Goal: Task Accomplishment & Management: Manage account settings

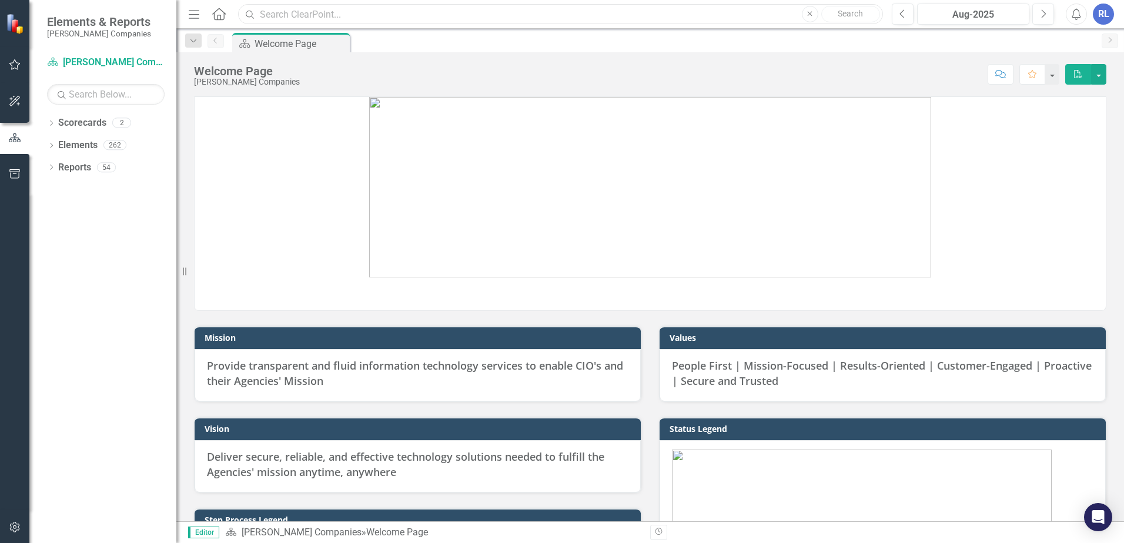
click at [366, 13] on input "text" at bounding box center [560, 14] width 645 height 21
click at [250, 18] on icon "Search" at bounding box center [250, 14] width 12 height 11
click at [277, 16] on input "G6" at bounding box center [560, 14] width 645 height 21
click at [316, 12] on input "G6" at bounding box center [560, 14] width 645 height 21
type input "G6 mod"
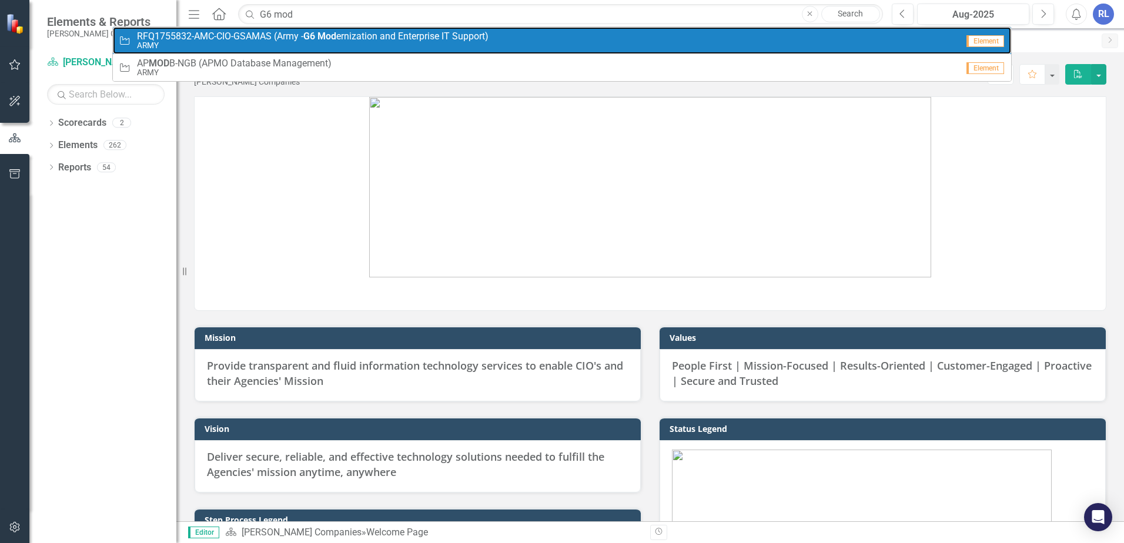
click at [303, 32] on span "RFQ1755832-AMC-CIO-GSAMAS (Army - G6 Mod ernization and Enterprise IT Support)" at bounding box center [312, 36] width 351 height 11
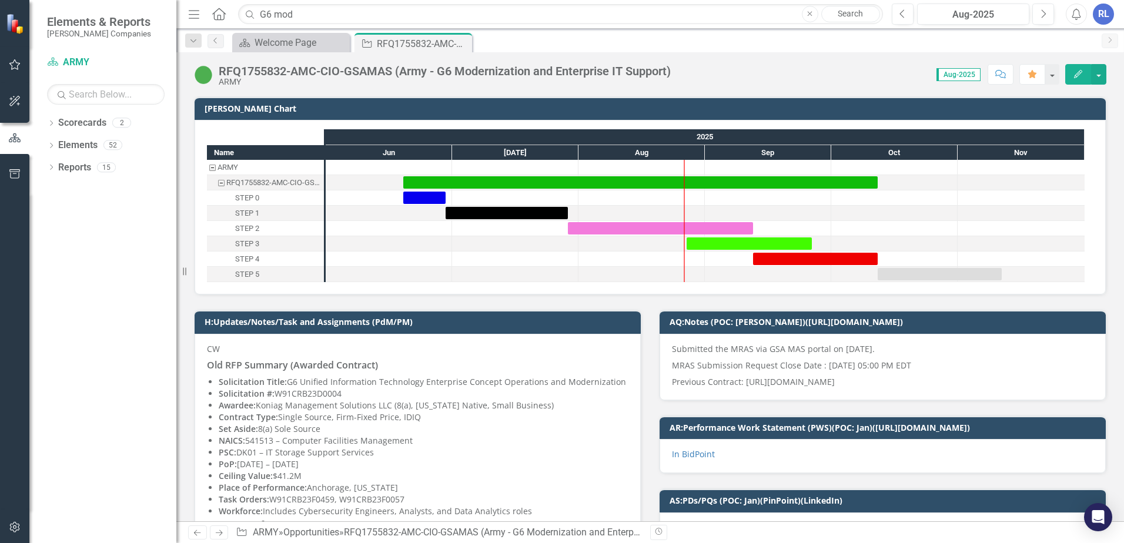
click at [1071, 71] on button "Edit" at bounding box center [1078, 74] width 26 height 21
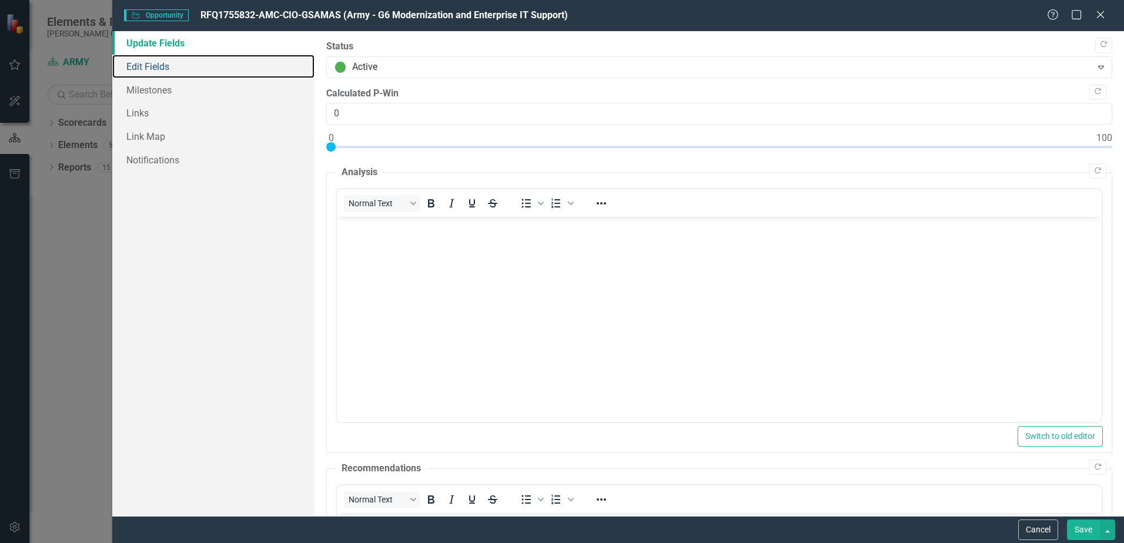
click at [152, 67] on link "Edit Fields" at bounding box center [213, 67] width 202 height 24
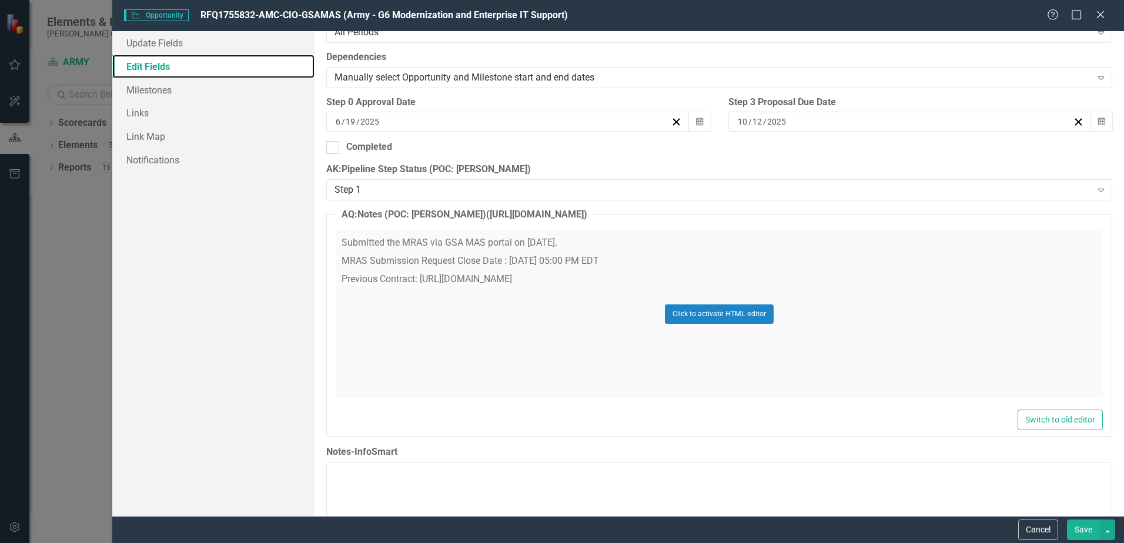
scroll to position [294, 0]
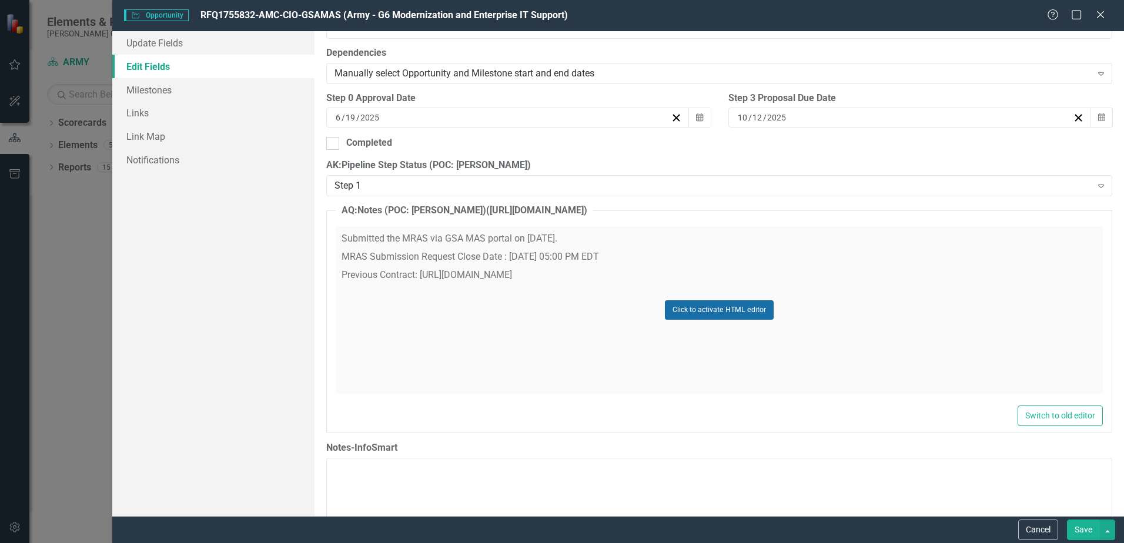
click at [693, 311] on button "Click to activate HTML editor" at bounding box center [719, 309] width 109 height 19
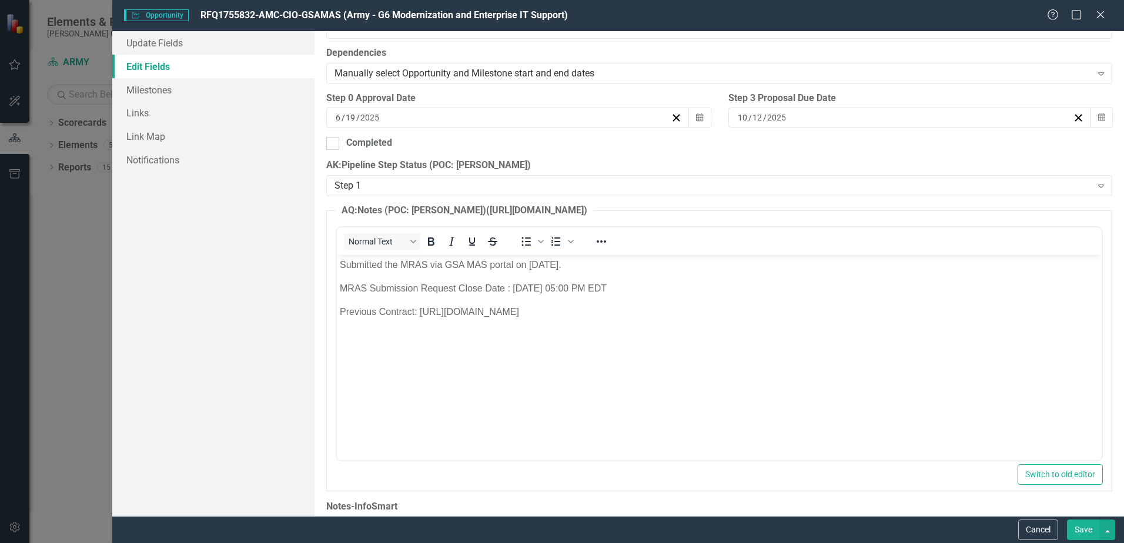
scroll to position [0, 0]
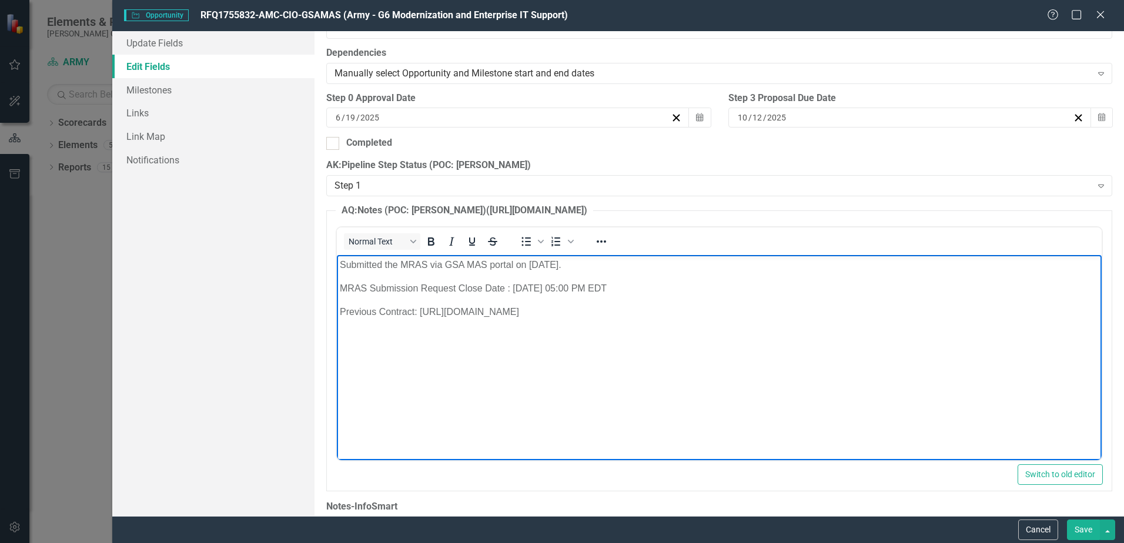
click at [736, 316] on p "Previous Contract: [URL][DOMAIN_NAME]" at bounding box center [719, 311] width 759 height 14
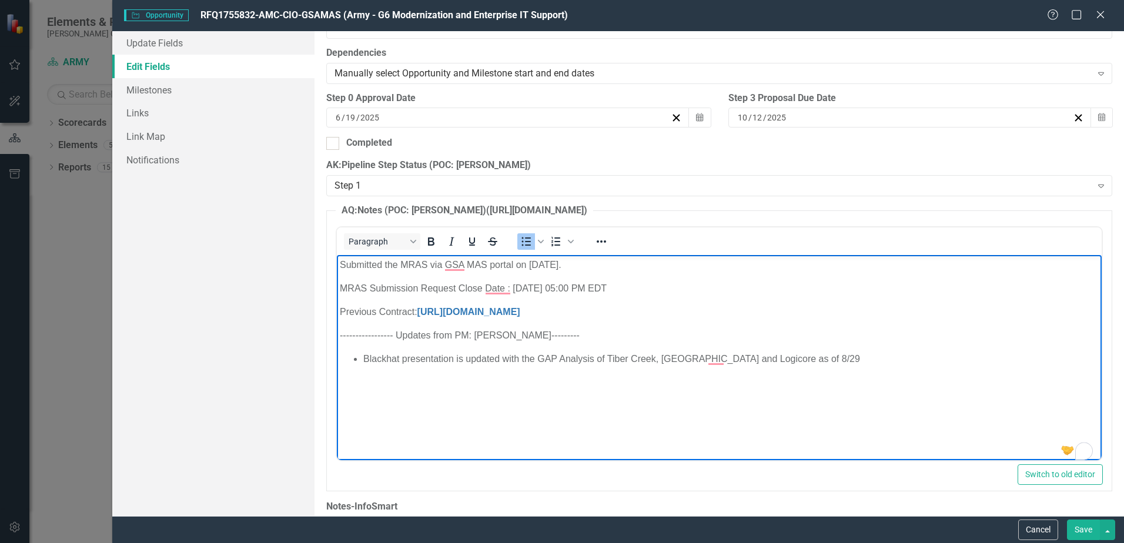
click at [820, 356] on li "Blackhat presentation is updated with the GAP Analysis of Tiber Creek, [GEOGRAP…" at bounding box center [730, 358] width 735 height 14
click at [533, 334] on p "----------------- Updates from PM: [PERSON_NAME]---------" at bounding box center [719, 335] width 759 height 14
click at [368, 377] on li "To enrich screen reader interactions, please activate Accessibility in Grammarl…" at bounding box center [730, 373] width 735 height 14
drag, startPoint x: 374, startPoint y: 378, endPoint x: 382, endPoint y: 375, distance: 8.7
click at [375, 377] on li "To enrich screen reader interactions, please activate Accessibility in Grammarl…" at bounding box center [730, 373] width 735 height 14
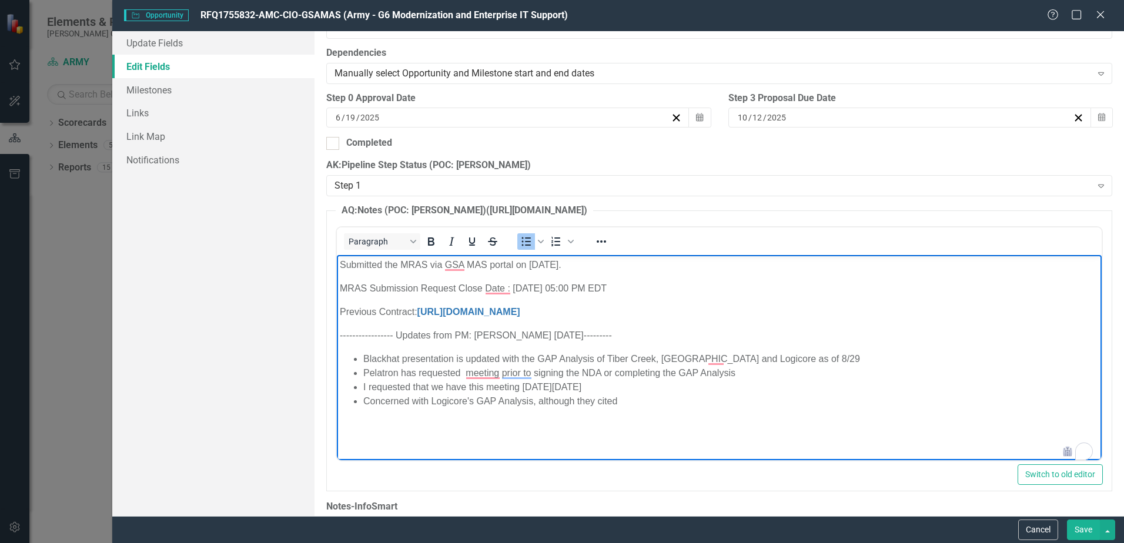
click at [633, 408] on body "Submitted the MRAS via GSA MAS portal on [DATE]. MRAS Submission Request Close …" at bounding box center [719, 348] width 765 height 189
click at [642, 394] on li "Concerned with Logicore's GAP Analysis, although they cited" at bounding box center [730, 401] width 735 height 14
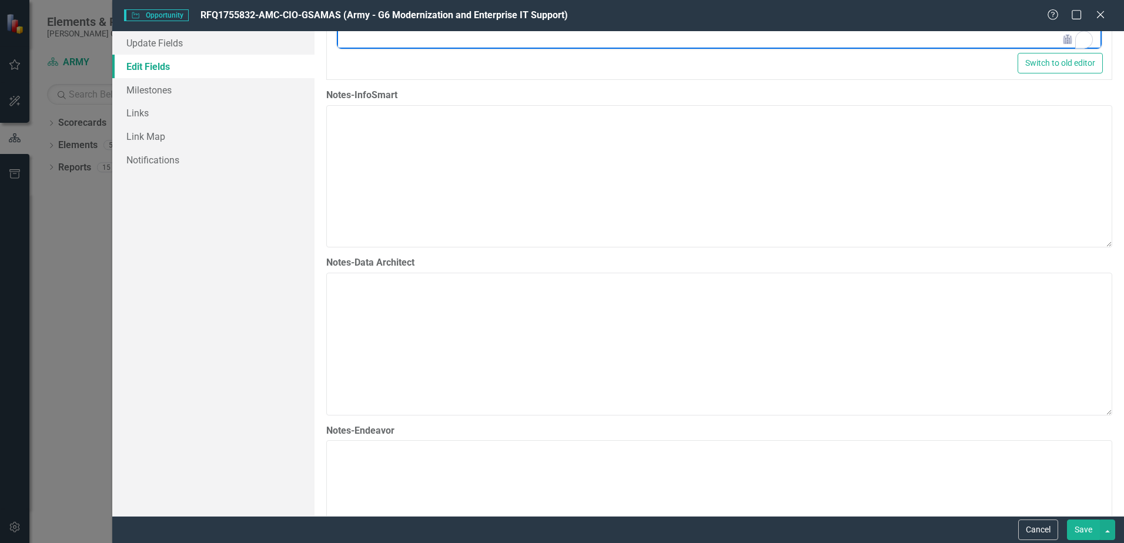
scroll to position [764, 0]
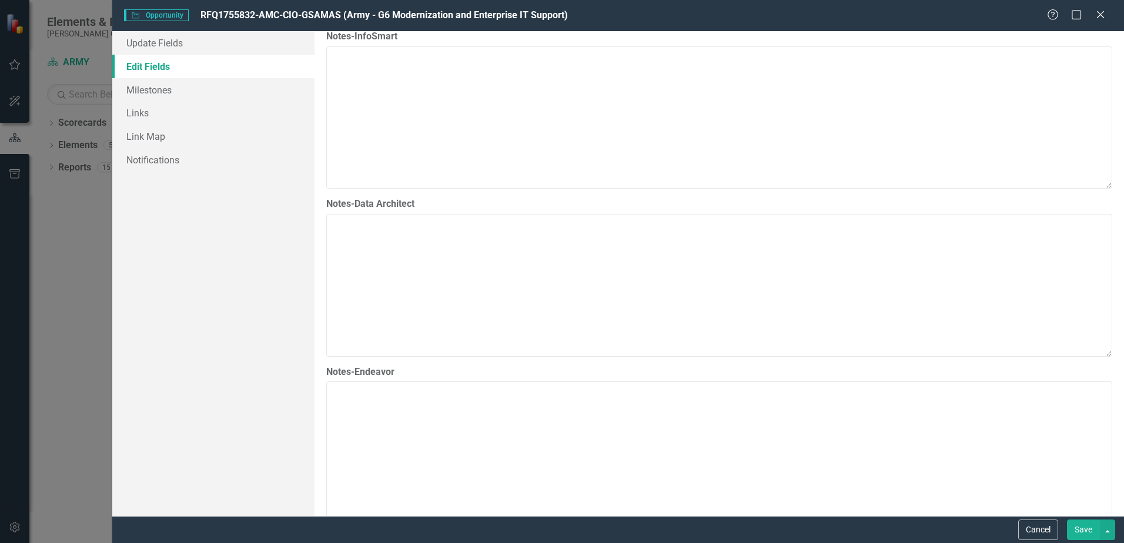
click at [1085, 531] on button "Save" at bounding box center [1083, 529] width 33 height 21
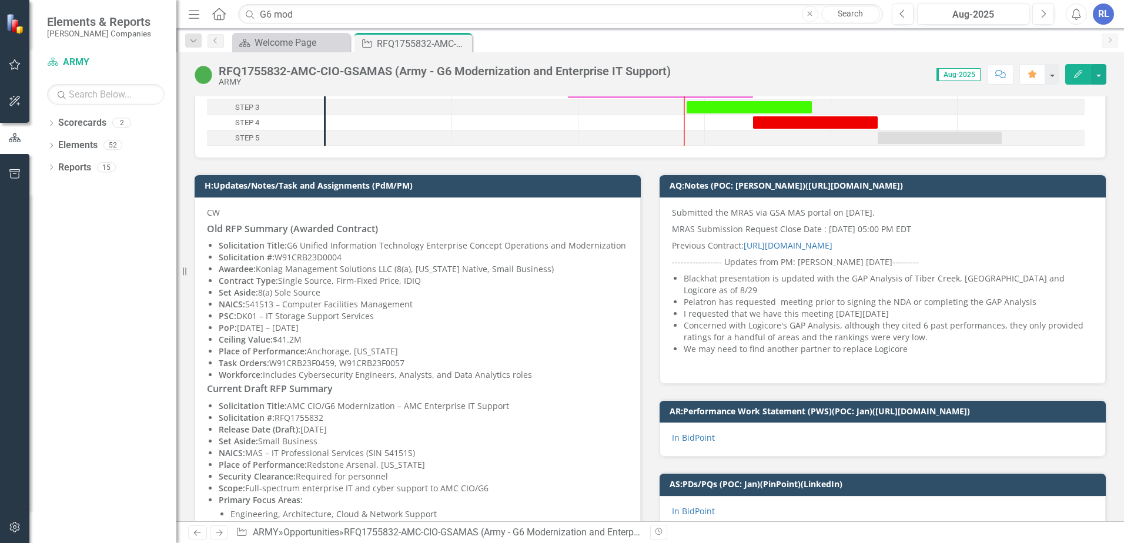
scroll to position [176, 0]
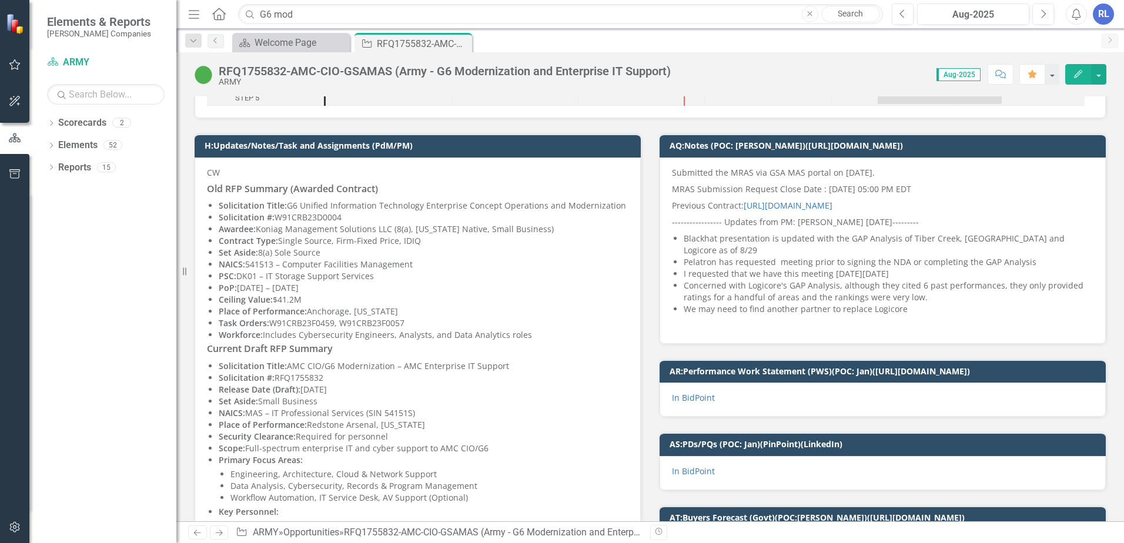
click at [1079, 73] on icon "button" at bounding box center [1078, 74] width 8 height 8
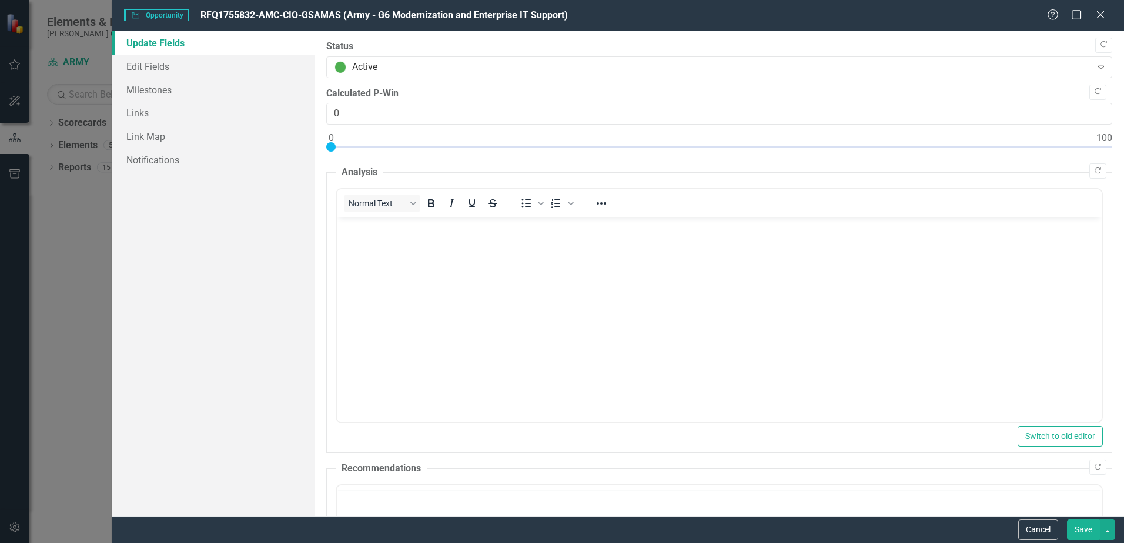
scroll to position [0, 0]
click at [140, 67] on link "Edit Fields" at bounding box center [213, 67] width 202 height 24
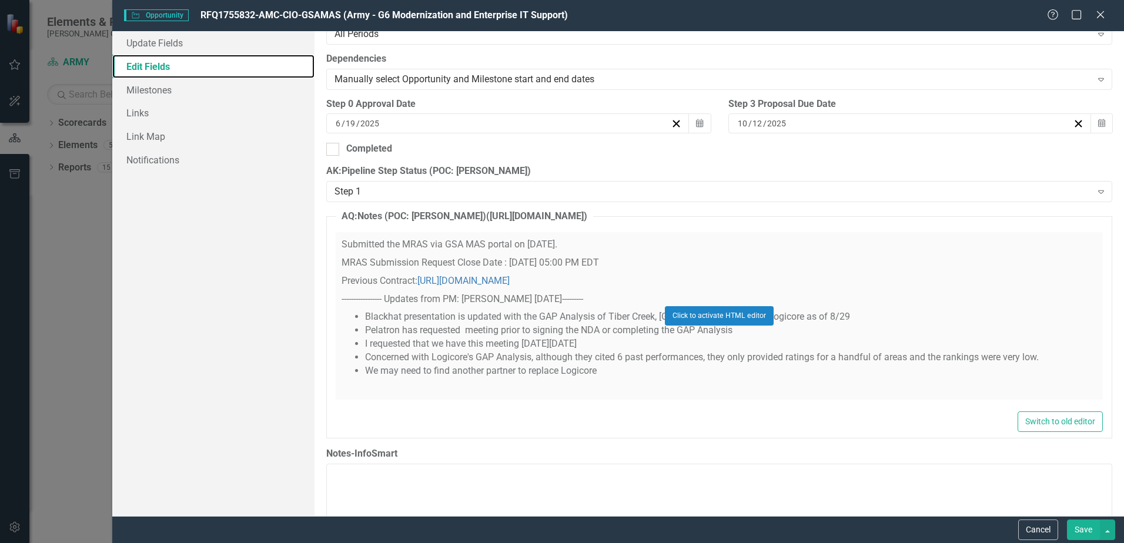
scroll to position [294, 0]
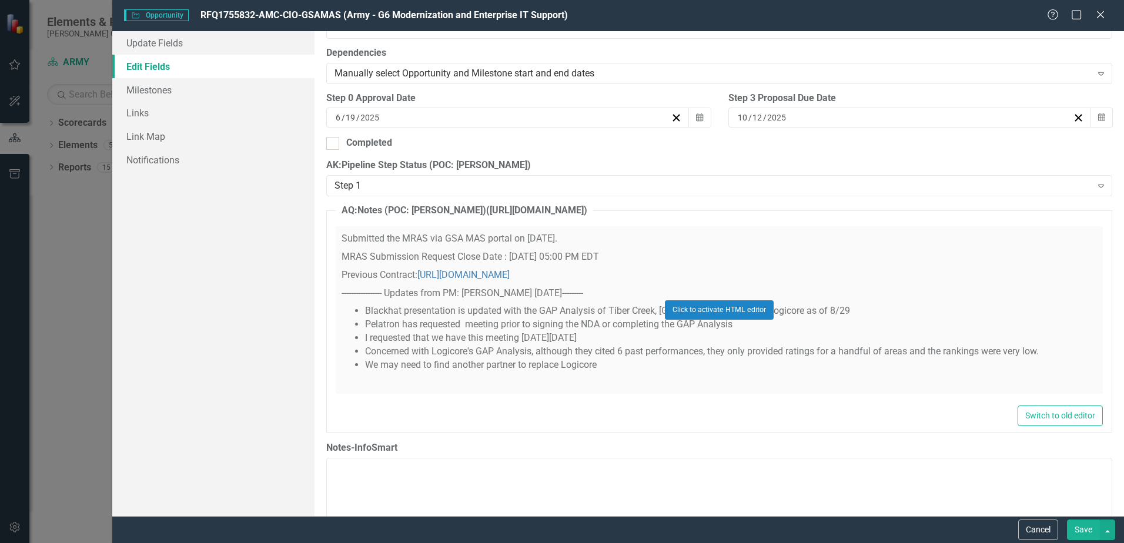
click at [608, 366] on div "Click to activate HTML editor" at bounding box center [719, 309] width 767 height 167
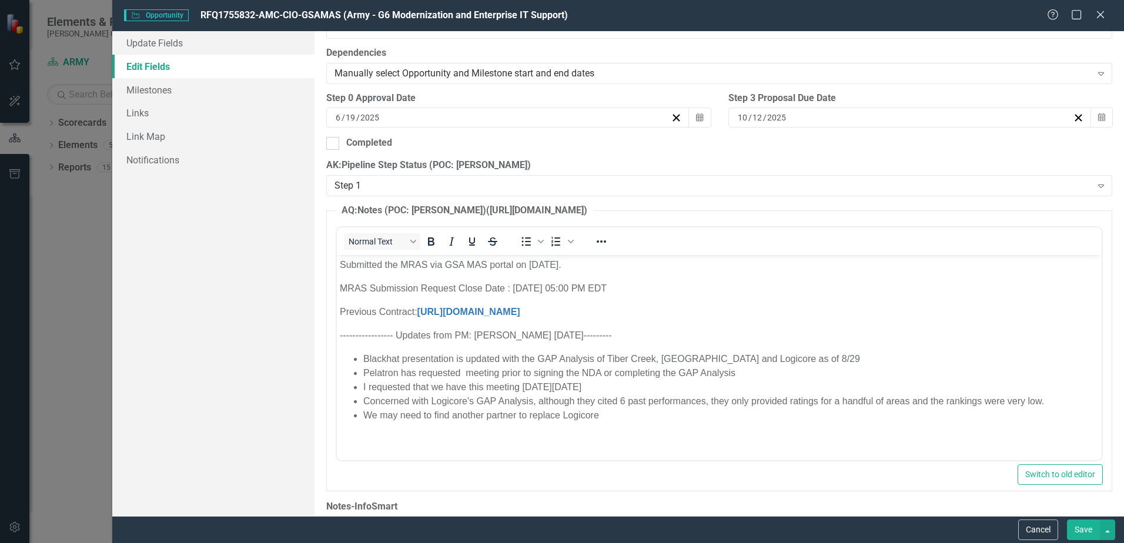
scroll to position [0, 0]
click at [608, 417] on li "We may need to find another partner to replace Logicore" at bounding box center [730, 415] width 735 height 14
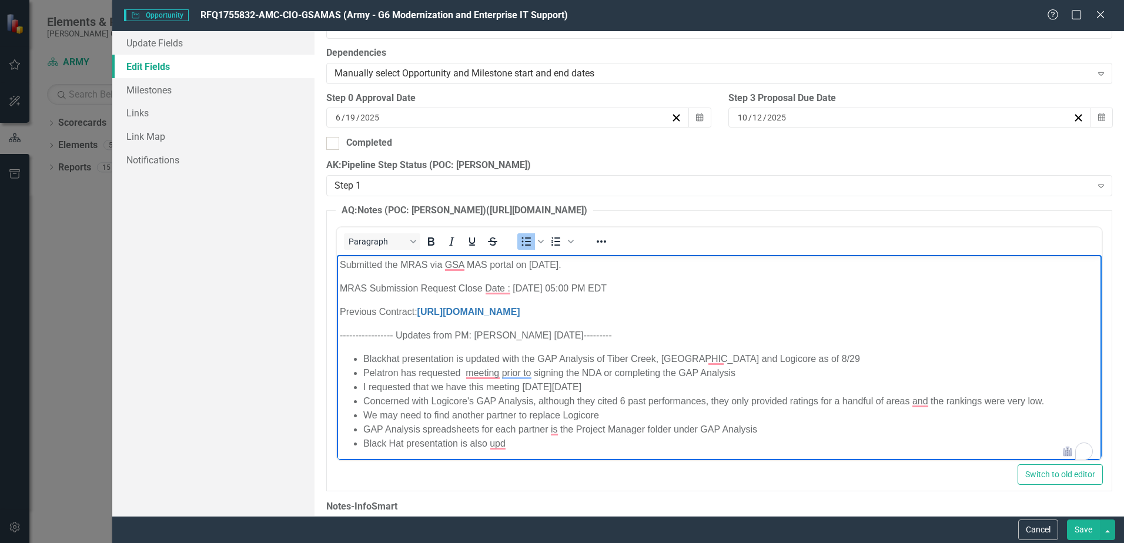
click at [558, 430] on li "GAP Analysis spreadsheets for each partner is the Project Manager folder under …" at bounding box center [730, 429] width 735 height 14
click at [519, 445] on li "Black Hat presentation is also upd" at bounding box center [730, 443] width 735 height 14
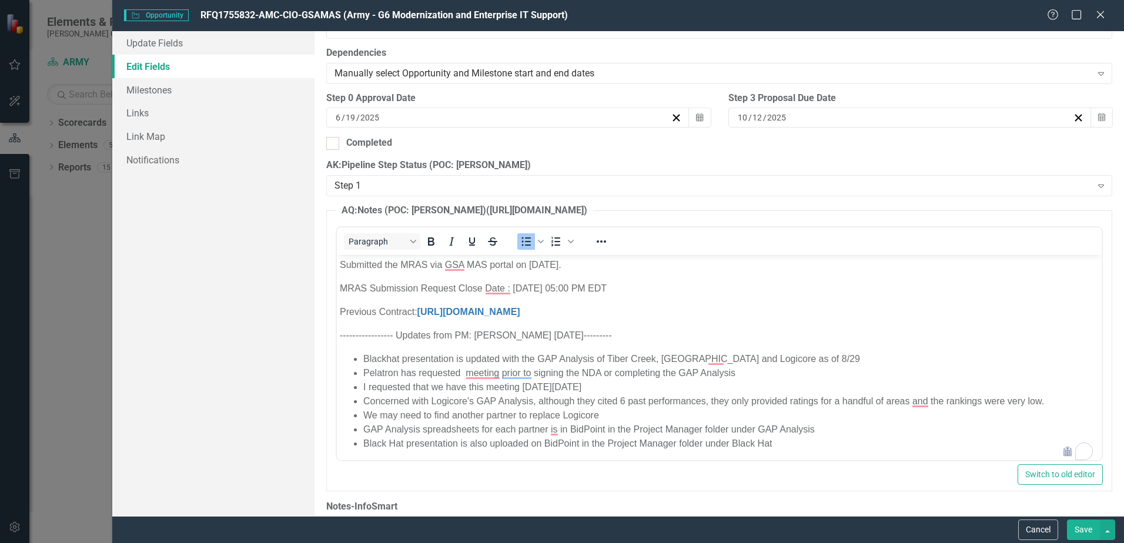
click at [1079, 532] on button "Save" at bounding box center [1083, 529] width 33 height 21
